Goal: Information Seeking & Learning: Learn about a topic

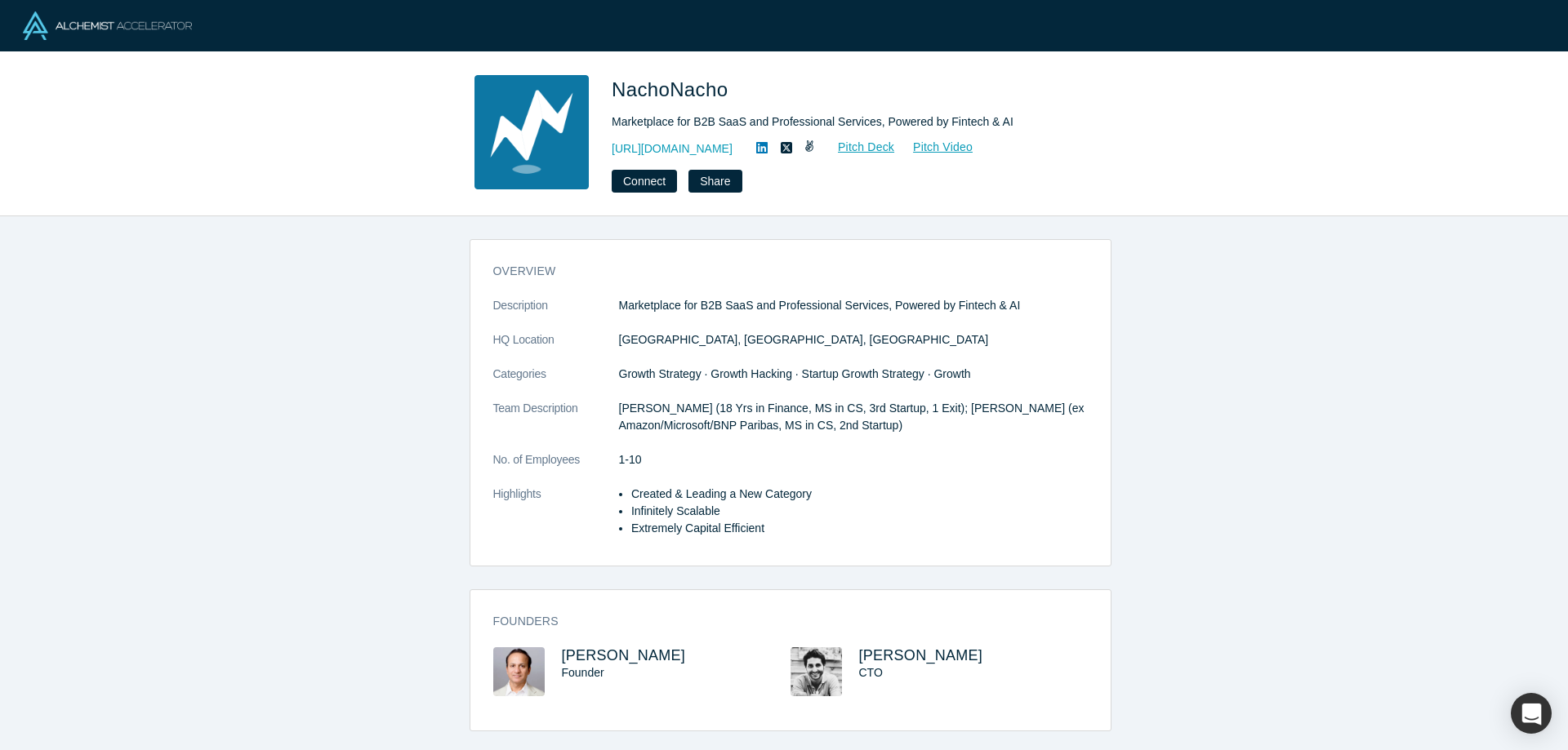
scroll to position [163, 0]
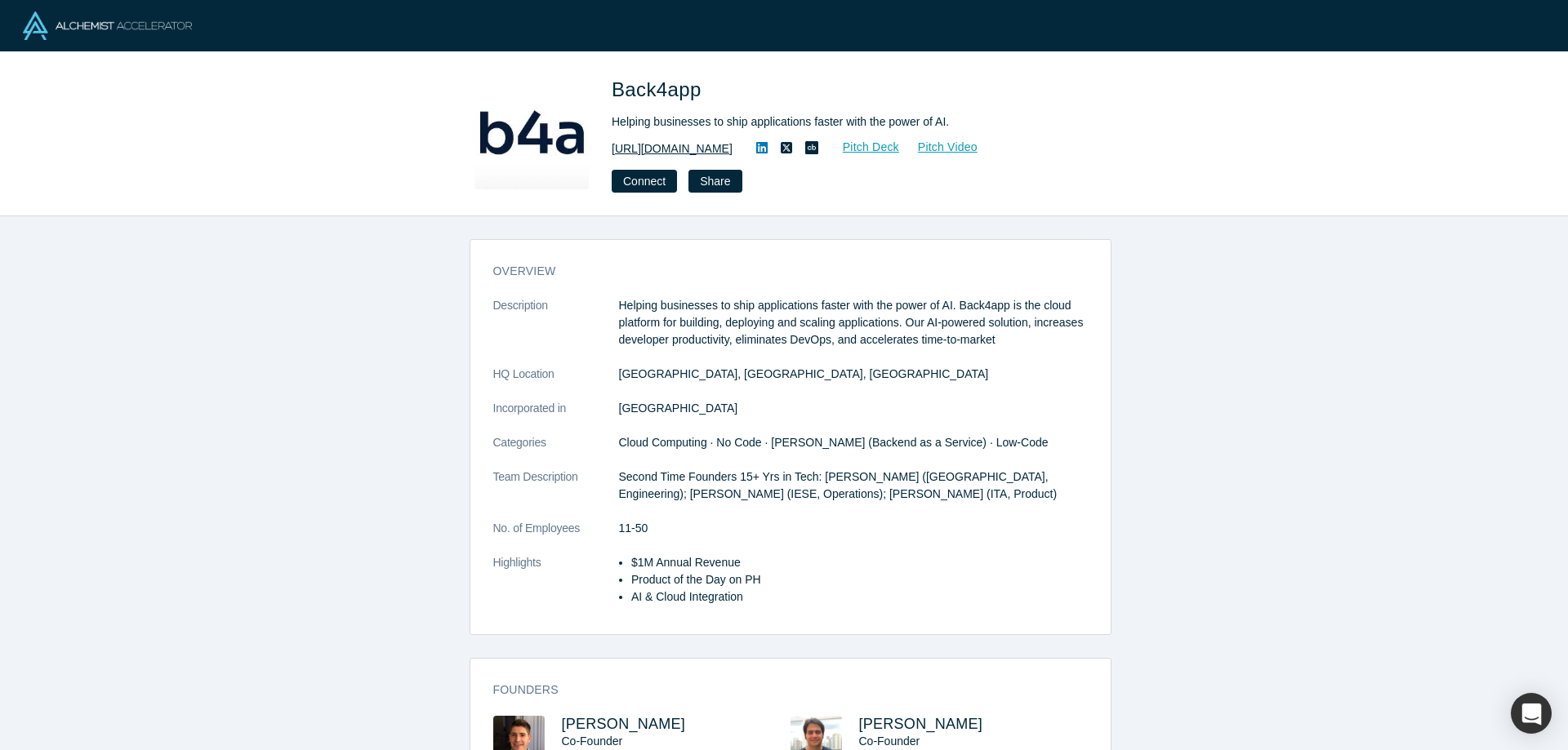
drag, startPoint x: 757, startPoint y: 145, endPoint x: 649, endPoint y: 154, distance: 108.4
click at [649, 154] on div "https://www.back4app.com Pitch Deck Pitch Video" at bounding box center [840, 148] width 457 height 20
copy link "www.back4app.com"
